Goal: Information Seeking & Learning: Learn about a topic

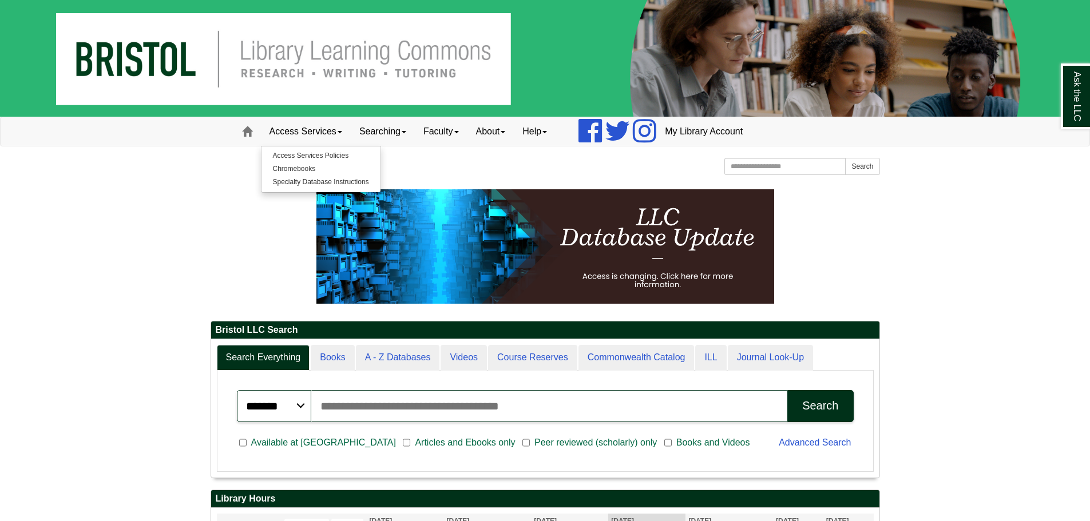
click at [263, 263] on p at bounding box center [546, 246] width 670 height 114
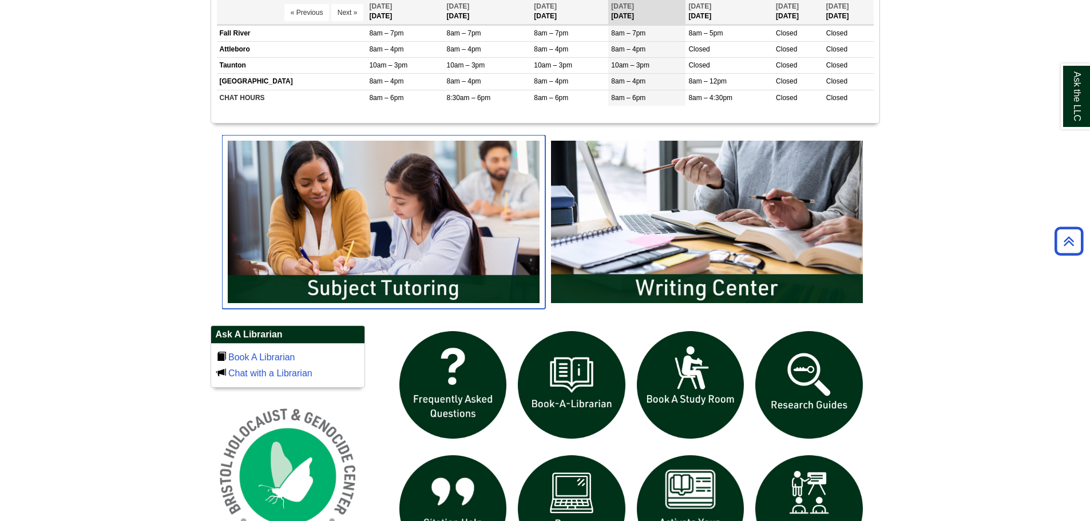
click at [407, 232] on img "slideshow" at bounding box center [383, 222] width 323 height 174
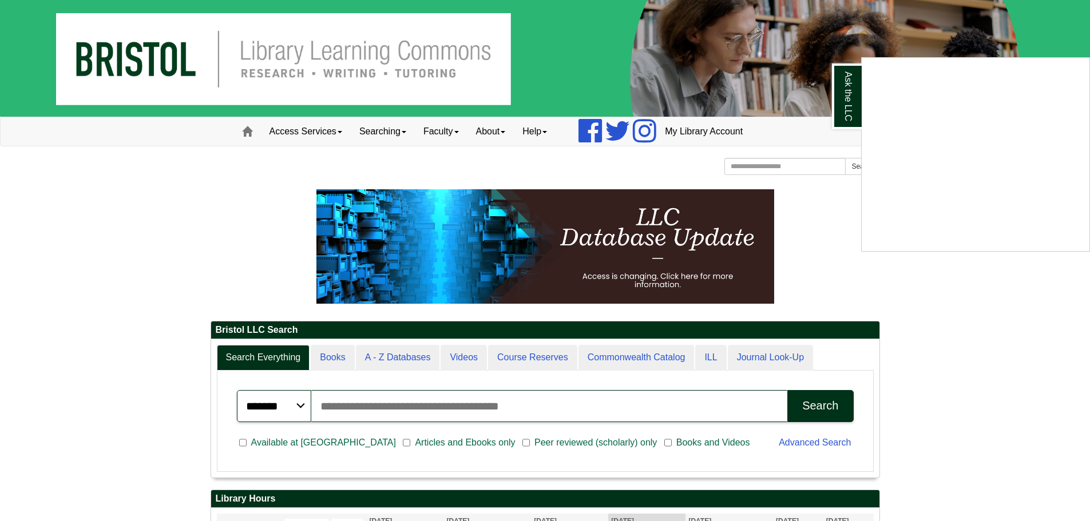
click at [802, 170] on div "Ask the LLC" at bounding box center [545, 260] width 1090 height 521
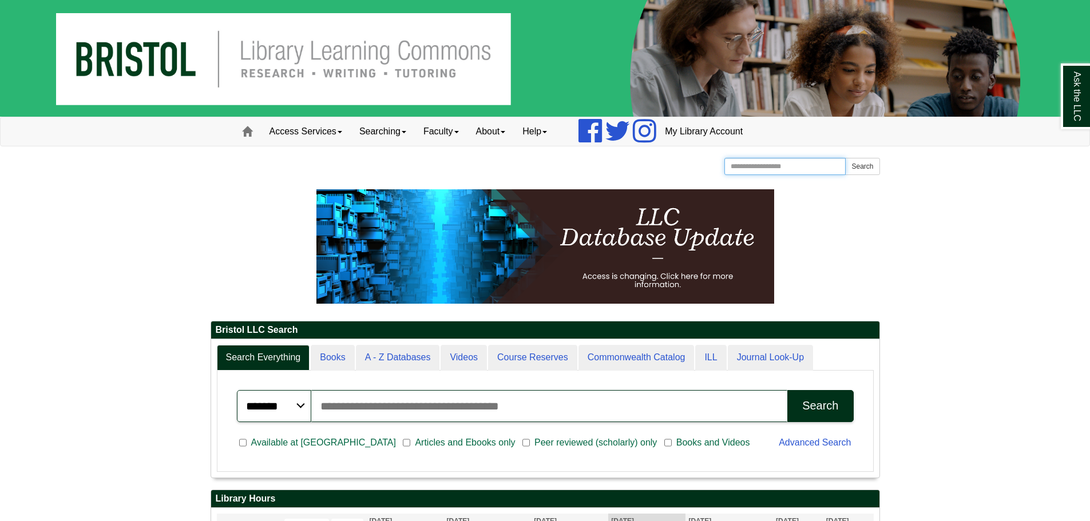
click at [802, 170] on input "Search the Website" at bounding box center [786, 166] width 122 height 17
type input "**********"
click at [845, 158] on button "Search" at bounding box center [862, 166] width 34 height 17
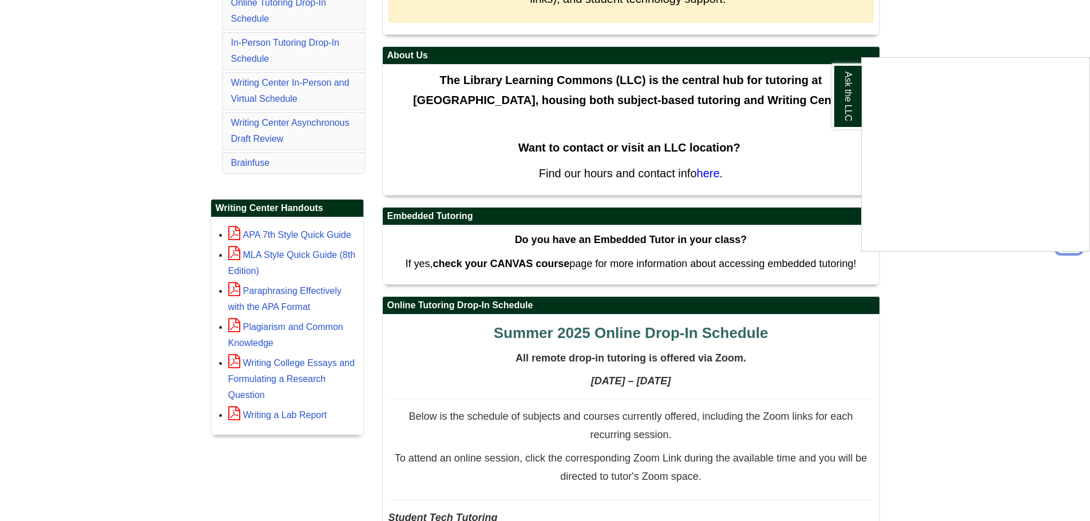
scroll to position [458, 0]
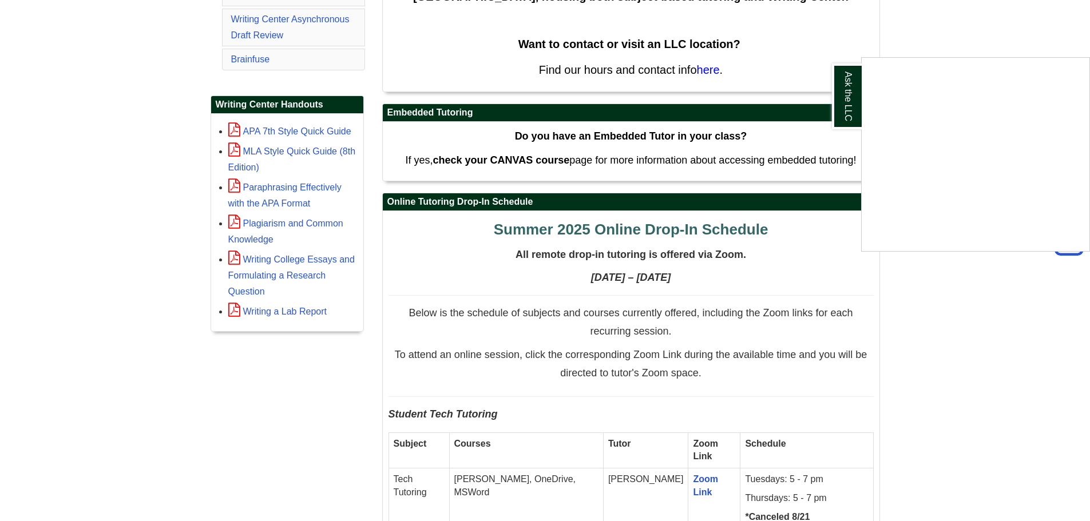
click at [537, 166] on div "Ask the LLC" at bounding box center [545, 260] width 1090 height 521
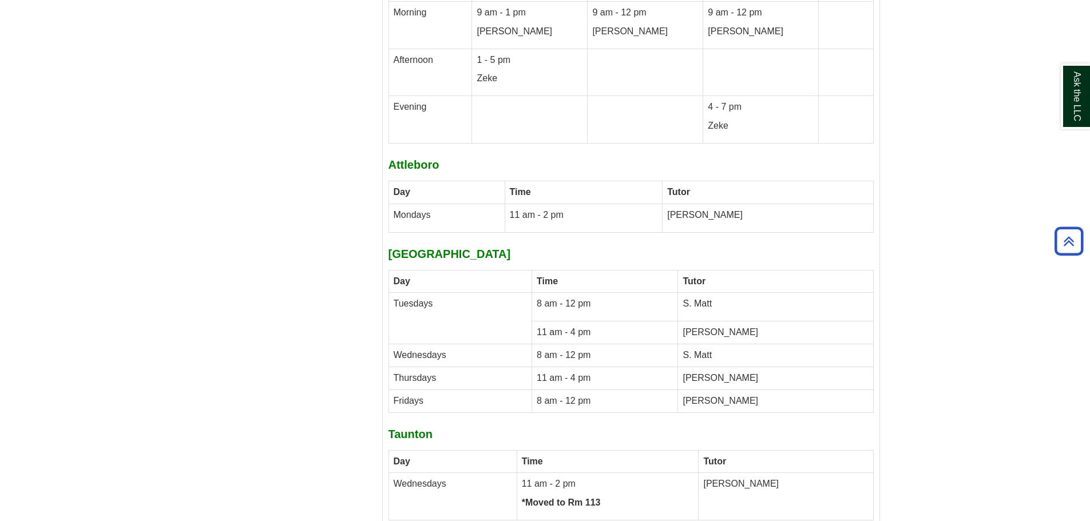
scroll to position [4235, 0]
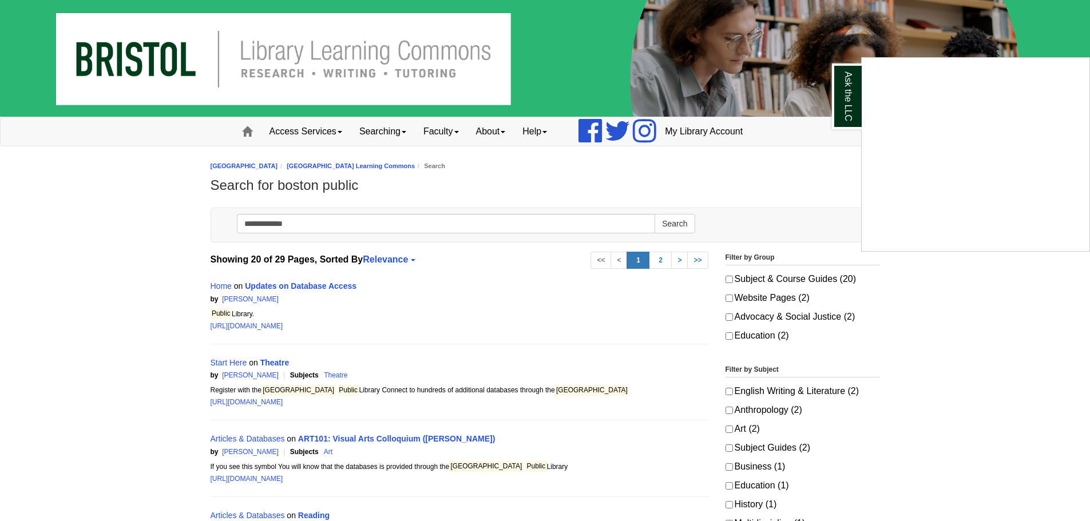
click at [403, 307] on div "Ask the LLC" at bounding box center [545, 260] width 1090 height 521
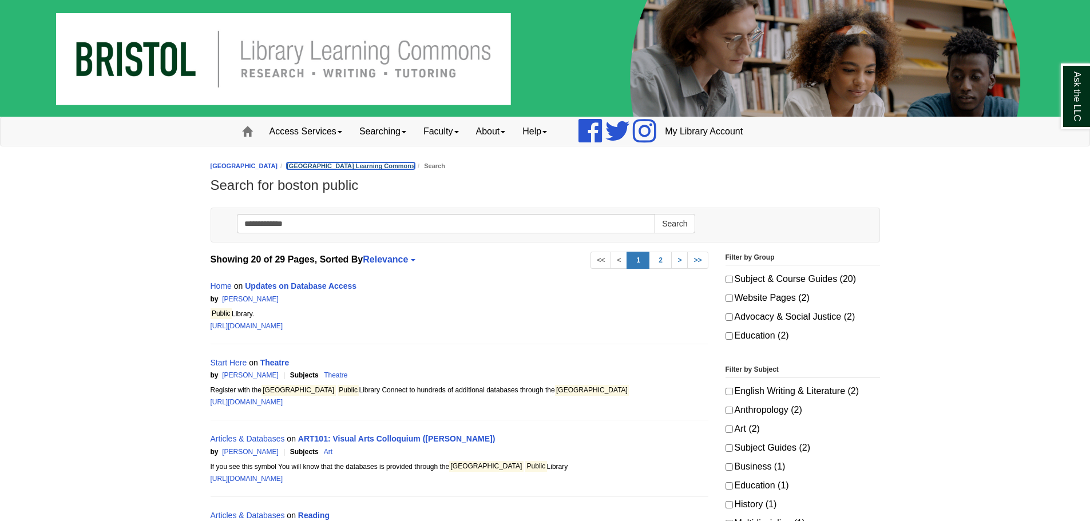
click at [388, 164] on link "[GEOGRAPHIC_DATA] Learning Commons" at bounding box center [351, 166] width 128 height 7
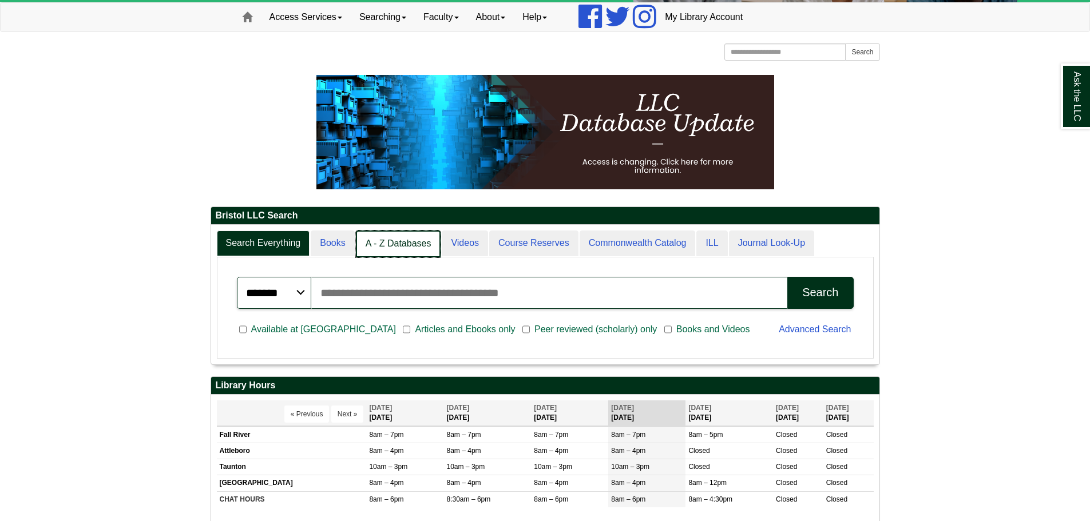
scroll to position [6, 6]
click at [397, 238] on link "A - Z Databases" at bounding box center [398, 244] width 85 height 27
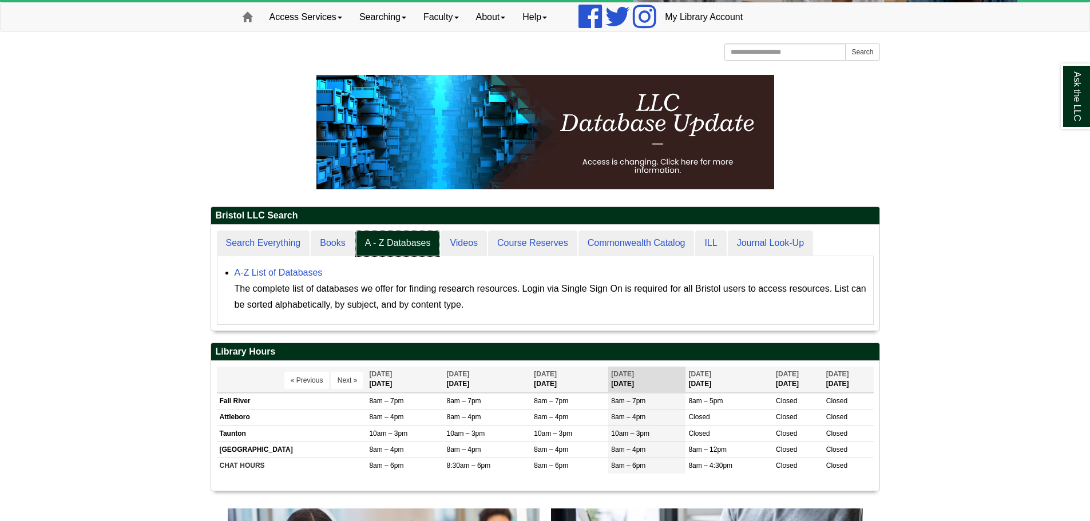
scroll to position [106, 668]
click at [282, 279] on div "A-Z List of Databases The complete list of databases we offer for finding resea…" at bounding box center [551, 289] width 633 height 48
click at [281, 274] on link "A-Z List of Databases" at bounding box center [279, 273] width 88 height 10
click at [179, 203] on div "Ask the LLC" at bounding box center [545, 260] width 1090 height 521
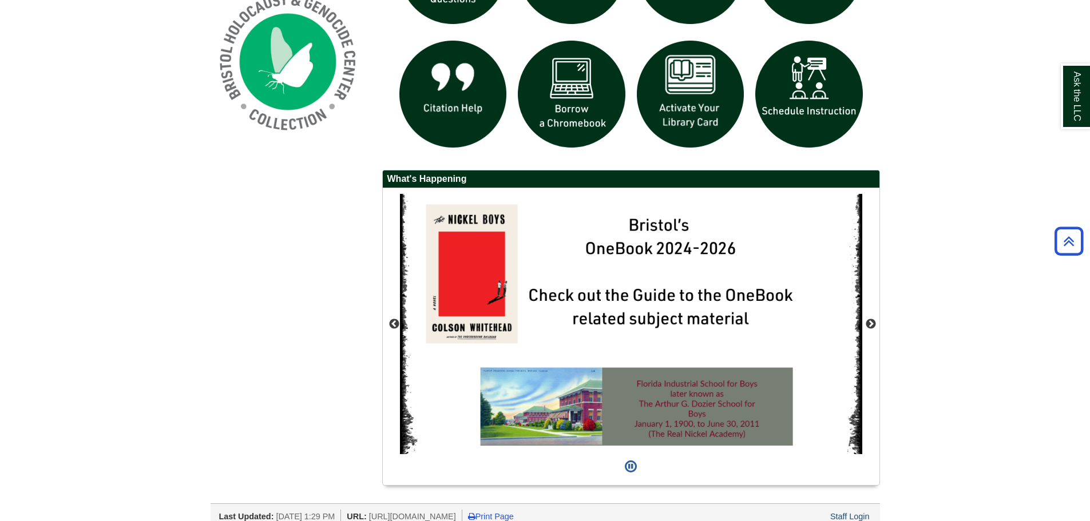
scroll to position [909, 0]
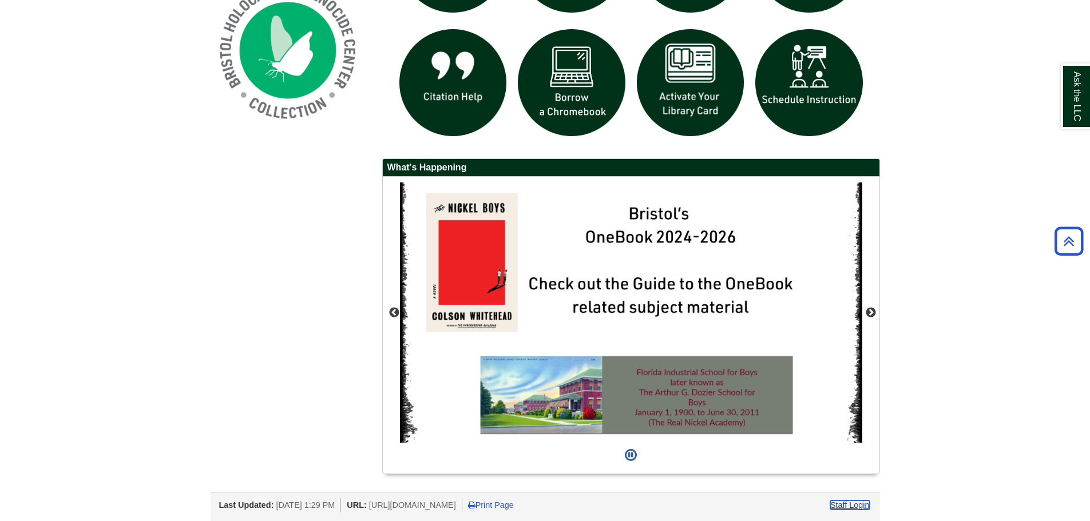
click at [849, 504] on link "Staff Login" at bounding box center [849, 505] width 39 height 9
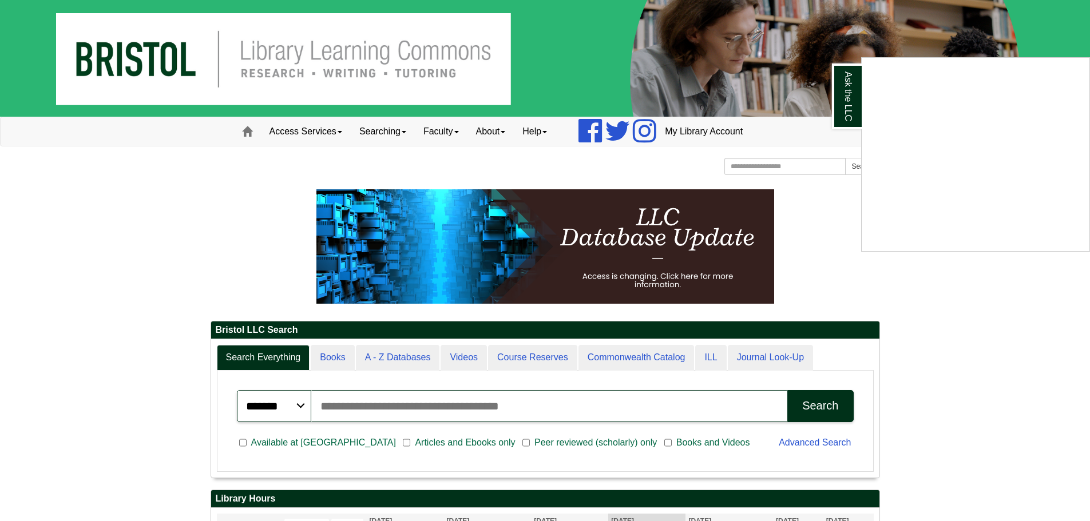
click at [641, 337] on div "Ask the LLC" at bounding box center [545, 260] width 1090 height 521
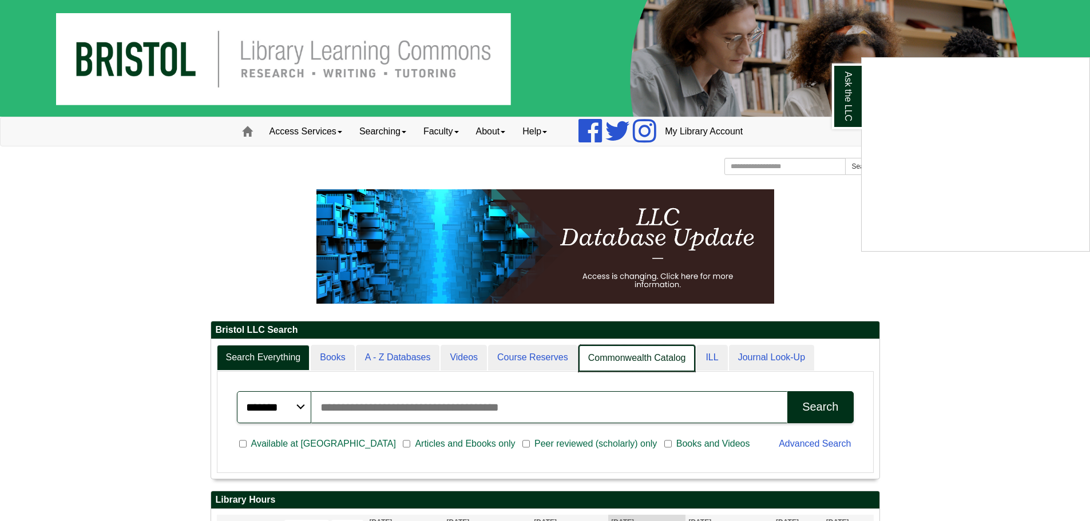
scroll to position [139, 668]
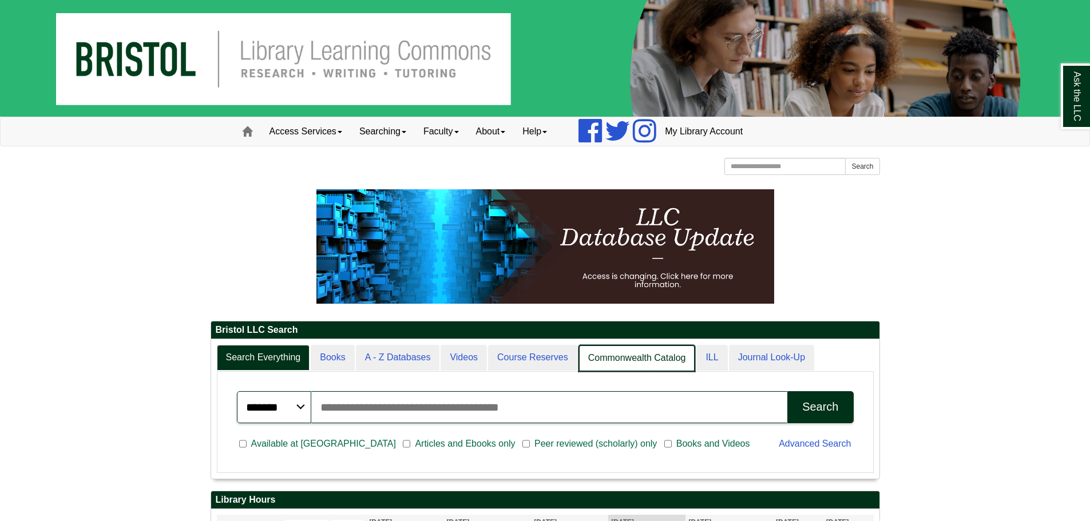
click at [635, 357] on link "Commonwealth Catalog" at bounding box center [637, 358] width 117 height 27
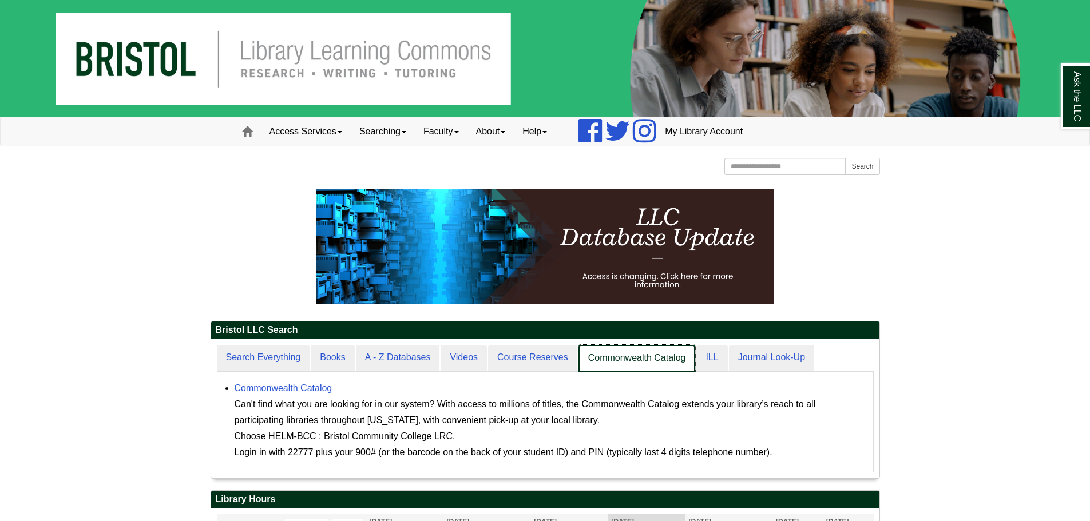
drag, startPoint x: 634, startPoint y: 367, endPoint x: 617, endPoint y: 370, distance: 16.3
click at [633, 367] on link "Commonwealth Catalog" at bounding box center [637, 358] width 117 height 27
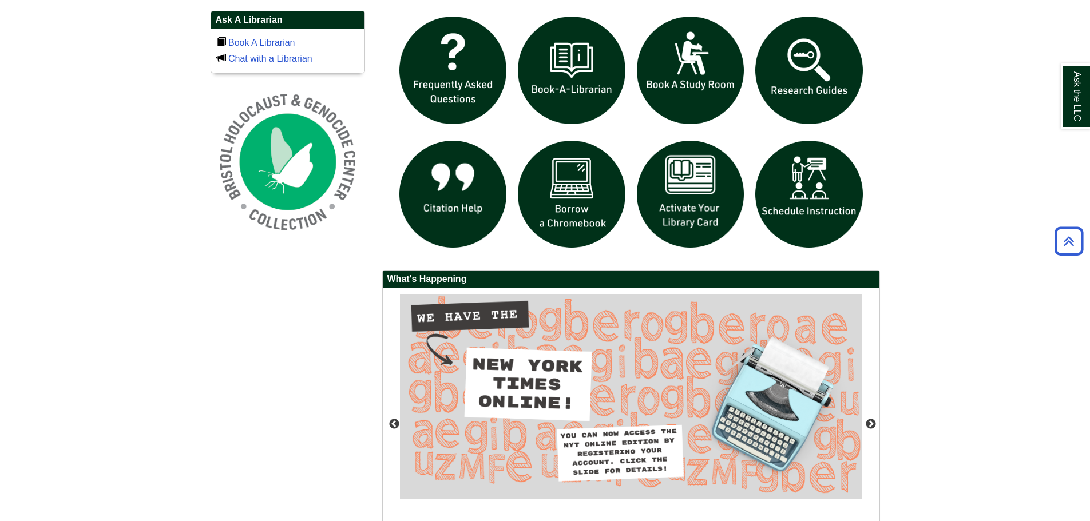
scroll to position [941, 0]
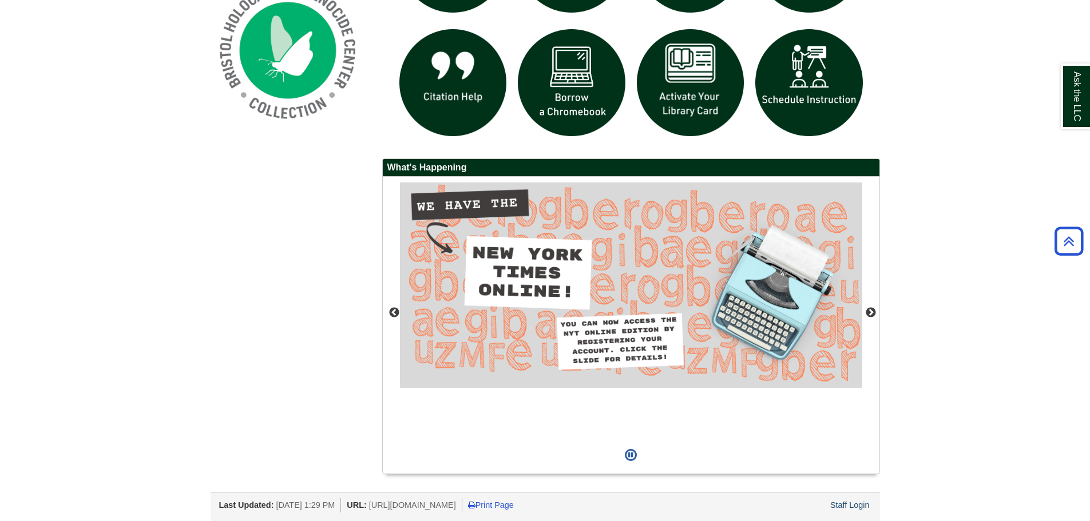
click at [803, 504] on div "Last Updated: Jul 28, 2025 1:29 PM URL: https://libguides.bristolcc.edu/home Pr…" at bounding box center [549, 504] width 661 height 17
click at [846, 502] on link "Staff Login" at bounding box center [849, 505] width 39 height 9
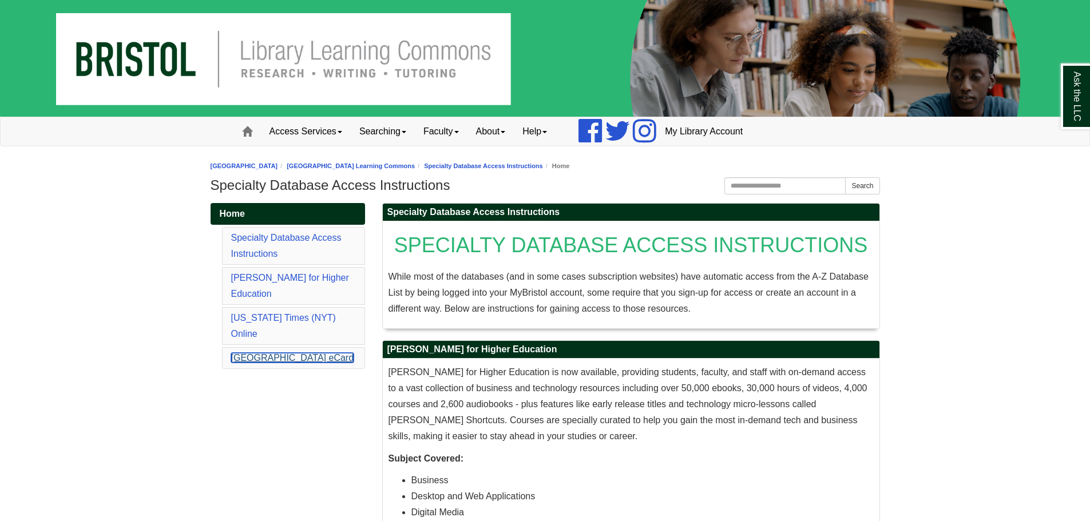
click at [290, 353] on link "[GEOGRAPHIC_DATA] eCard" at bounding box center [292, 358] width 123 height 10
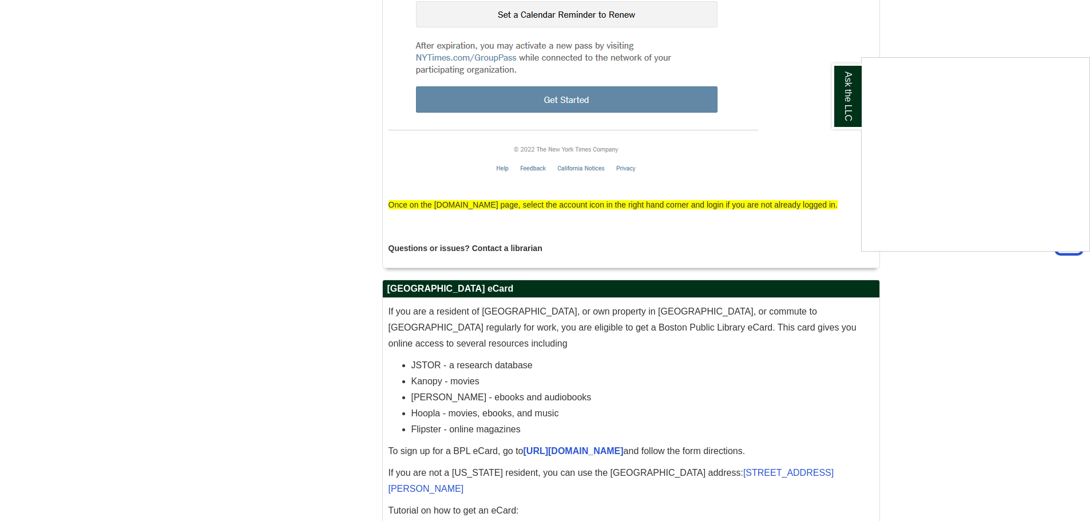
scroll to position [3105, 0]
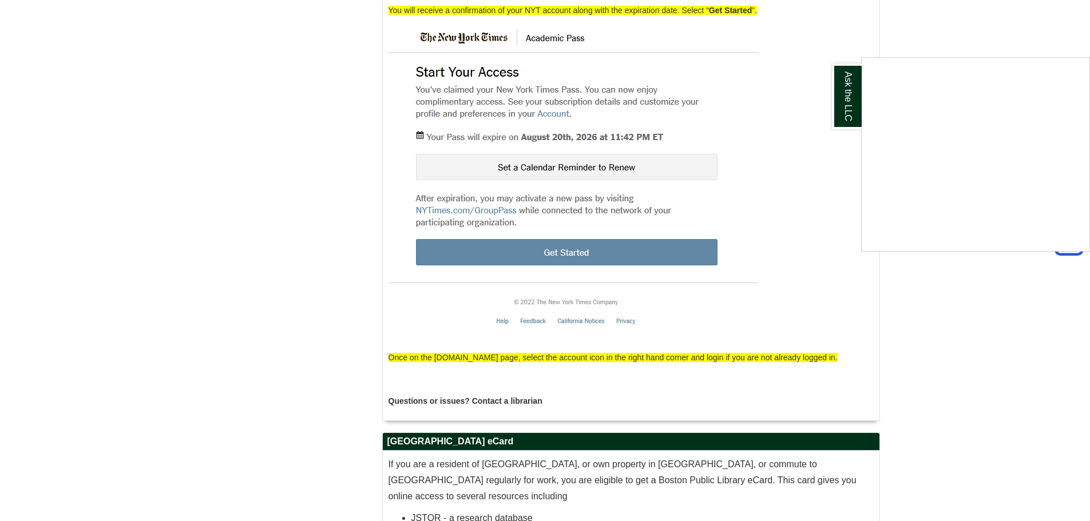
click at [350, 143] on div "Ask the LLC" at bounding box center [545, 260] width 1090 height 521
